Goal: Task Accomplishment & Management: Manage account settings

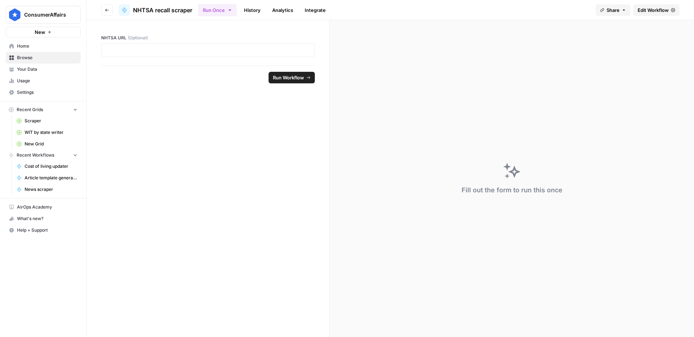
click at [224, 11] on button "Run Once" at bounding box center [217, 10] width 39 height 12
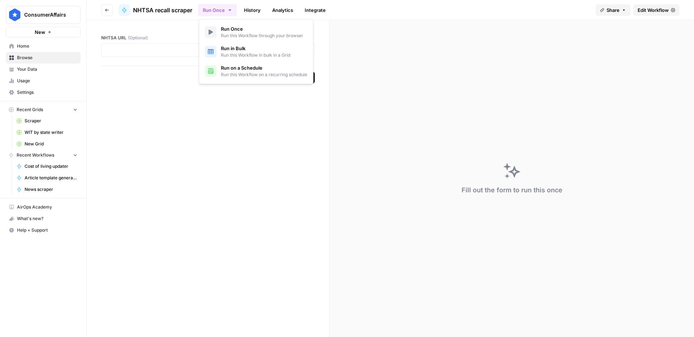
click at [244, 70] on span "Run on a Schedule" at bounding box center [264, 67] width 86 height 7
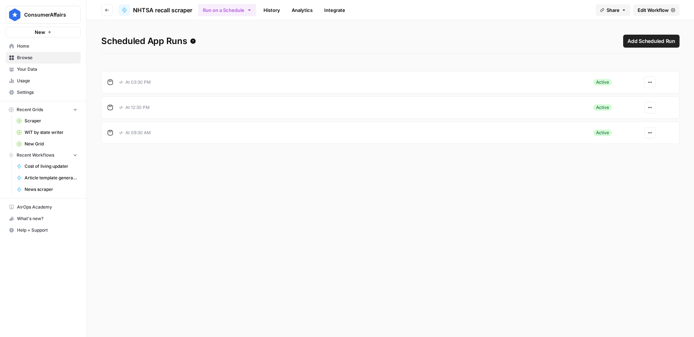
click at [188, 117] on article "At 12:30 PM Active Actions" at bounding box center [390, 107] width 578 height 22
click at [186, 111] on div "At 12:30 PM" at bounding box center [342, 107] width 471 height 13
click at [648, 109] on icon "button" at bounding box center [649, 107] width 4 height 4
click at [625, 135] on span "Edit" at bounding box center [630, 134] width 31 height 7
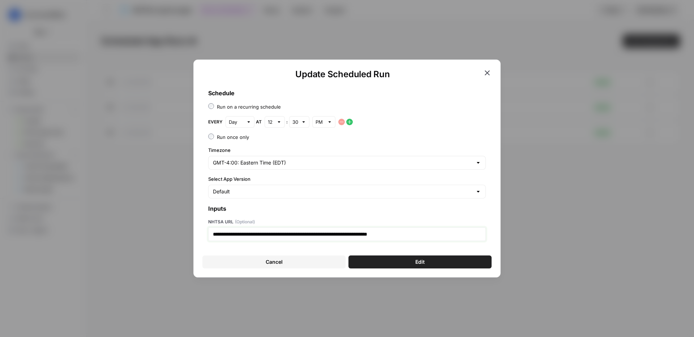
click at [388, 236] on p "**********" at bounding box center [347, 234] width 268 height 7
click at [489, 78] on div "Update Scheduled Run" at bounding box center [346, 75] width 289 height 12
click at [484, 69] on icon "button" at bounding box center [487, 73] width 9 height 9
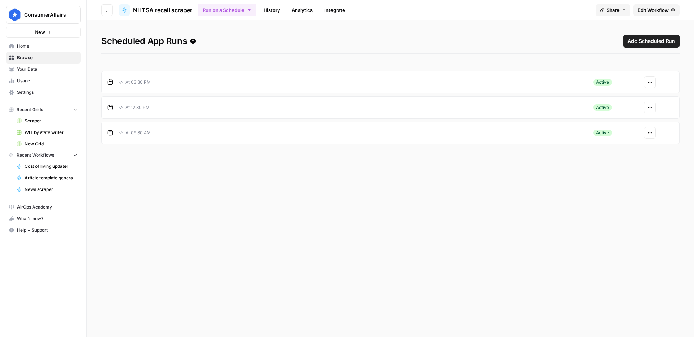
click at [650, 41] on span "Add Scheduled Run" at bounding box center [651, 41] width 48 height 7
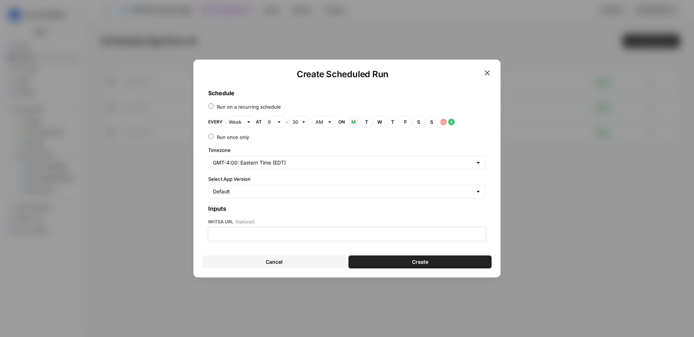
click at [249, 234] on p at bounding box center [347, 234] width 268 height 7
click at [242, 122] on input "text" at bounding box center [236, 121] width 14 height 7
drag, startPoint x: 246, startPoint y: 149, endPoint x: 253, endPoint y: 145, distance: 7.9
click at [246, 149] on div "Day" at bounding box center [239, 149] width 17 height 7
type input "Day"
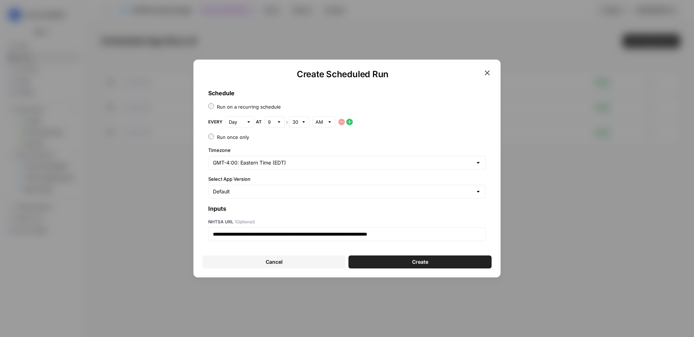
click at [275, 121] on div "9" at bounding box center [274, 122] width 20 height 12
click at [274, 227] on span "10" at bounding box center [272, 230] width 5 height 7
type input "10"
click at [297, 121] on input "text" at bounding box center [295, 121] width 6 height 7
click at [299, 138] on div "00" at bounding box center [299, 138] width 8 height 7
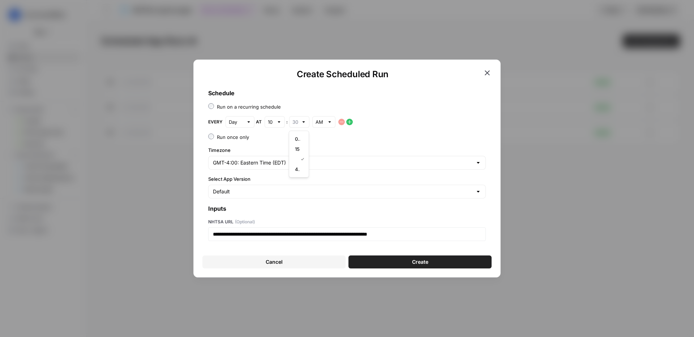
type input "00"
click at [324, 118] on div "AM" at bounding box center [323, 122] width 23 height 12
click at [323, 153] on button "PM" at bounding box center [323, 149] width 17 height 10
type input "PM"
click at [424, 266] on button "Create" at bounding box center [419, 262] width 143 height 13
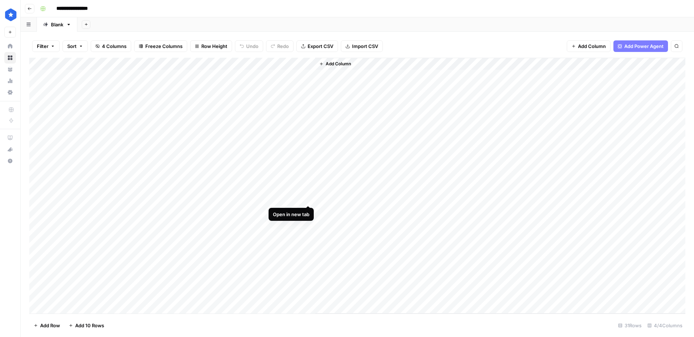
click at [307, 200] on div "Add Column" at bounding box center [357, 186] width 656 height 256
click at [305, 211] on div "Add Column" at bounding box center [357, 186] width 656 height 256
click at [165, 224] on div "Add Column" at bounding box center [357, 186] width 656 height 256
click at [173, 222] on div "Add Column" at bounding box center [357, 186] width 656 height 256
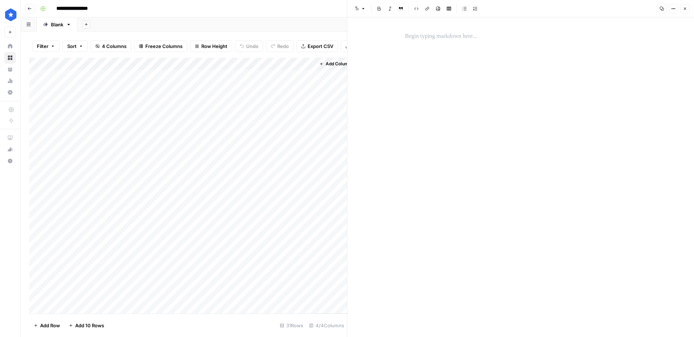
click at [431, 45] on div at bounding box center [521, 177] width 240 height 320
click at [430, 42] on div at bounding box center [521, 36] width 240 height 15
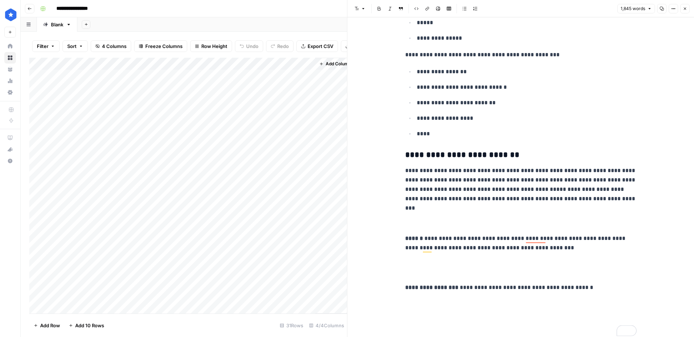
scroll to position [6027, 0]
click at [217, 225] on div "Add Column" at bounding box center [188, 186] width 318 height 256
click at [684, 9] on icon "button" at bounding box center [684, 9] width 4 height 4
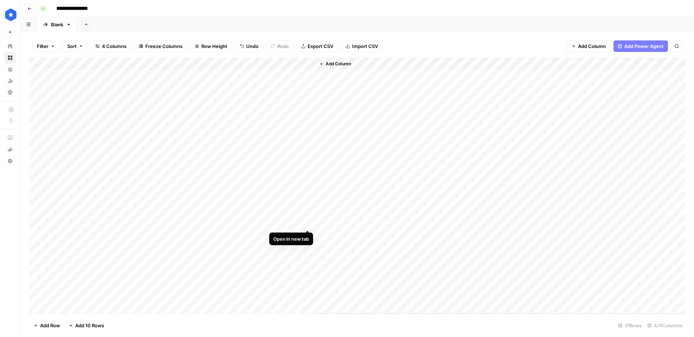
click at [307, 223] on div "Add Column" at bounding box center [357, 186] width 656 height 256
